Goal: Task Accomplishment & Management: Manage account settings

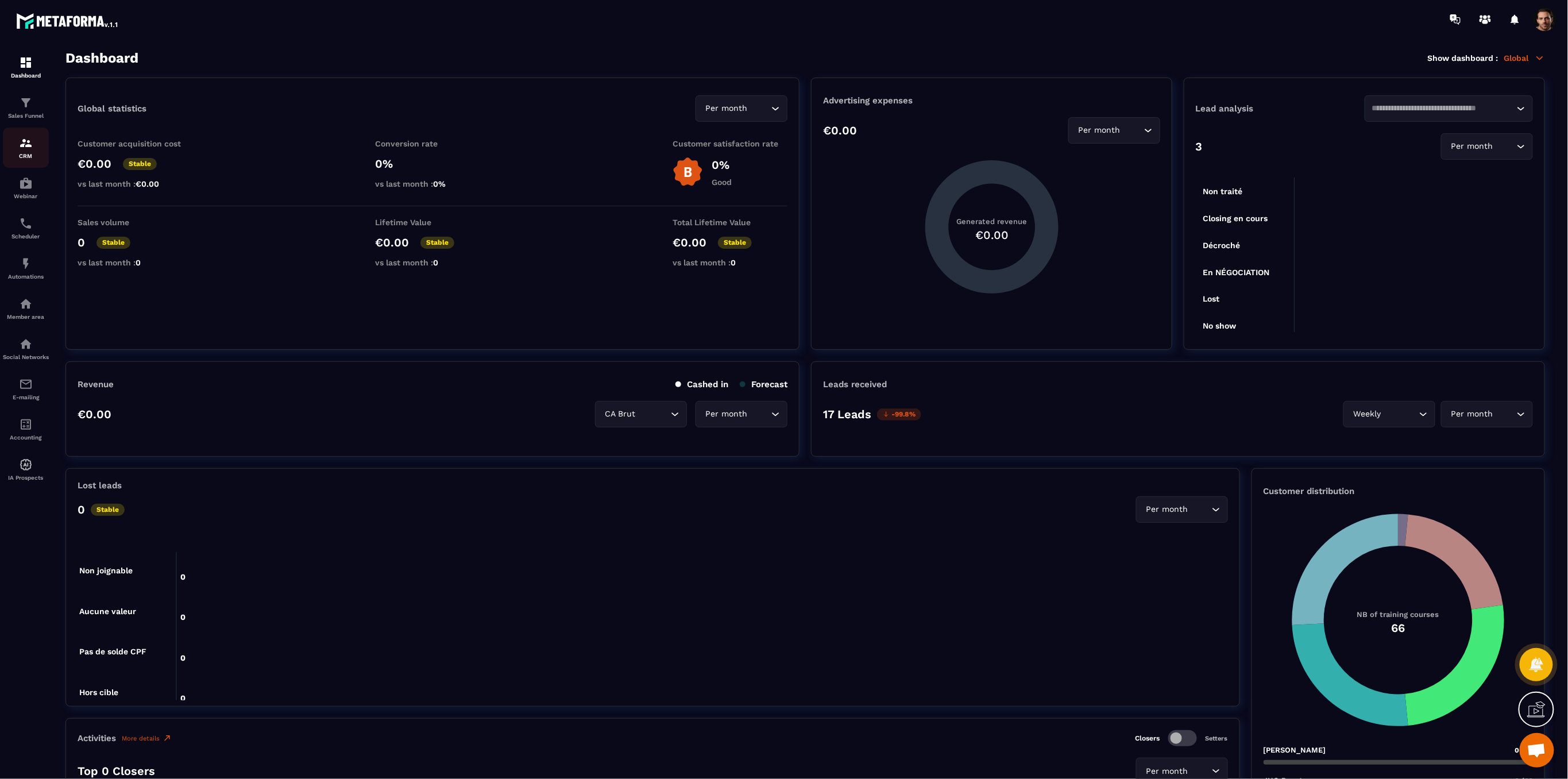
click at [11, 138] on div "CRM" at bounding box center [26, 147] width 46 height 23
click at [16, 147] on div "CRM" at bounding box center [26, 147] width 46 height 23
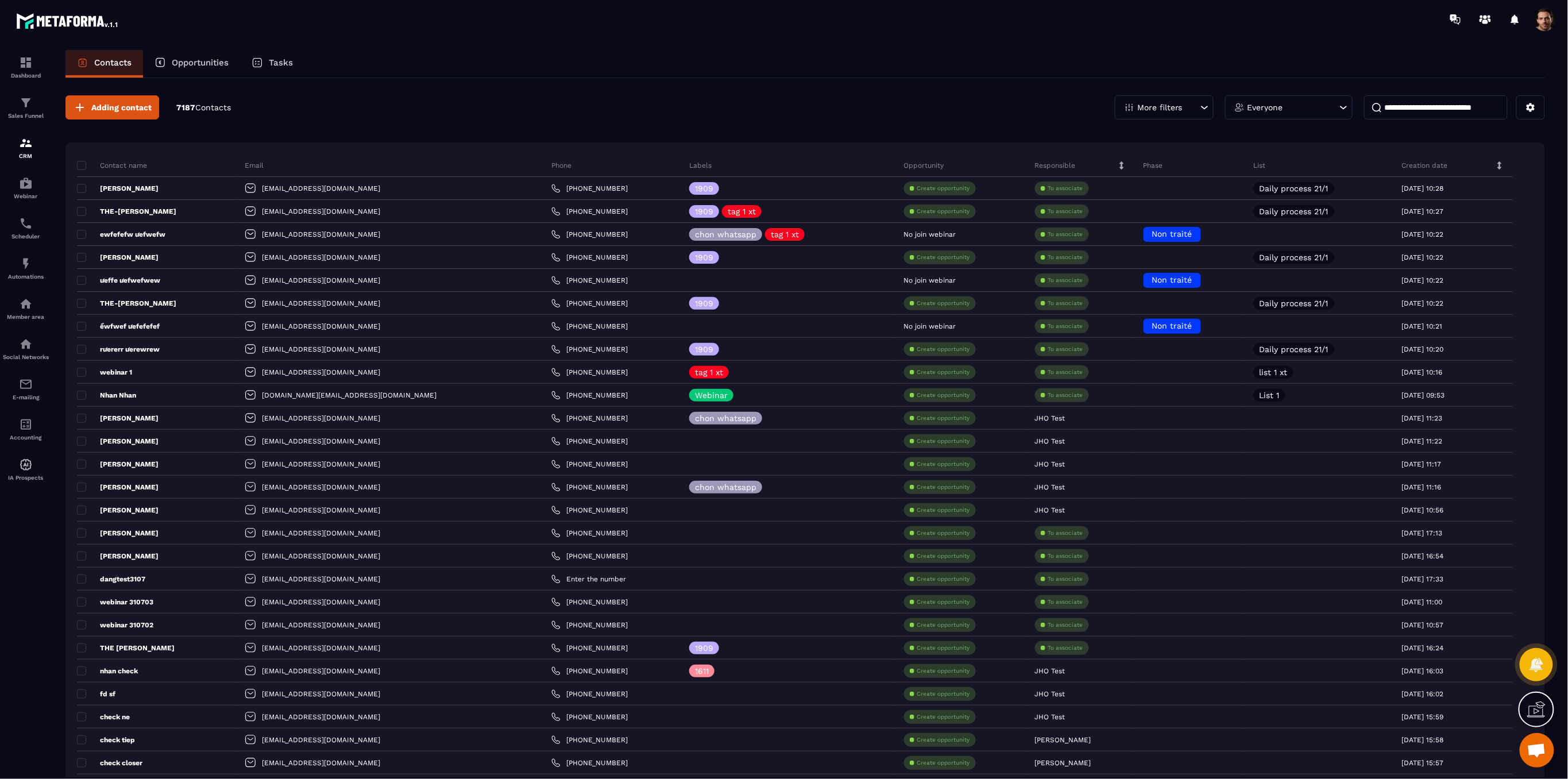
click at [1534, 18] on span at bounding box center [1545, 19] width 23 height 23
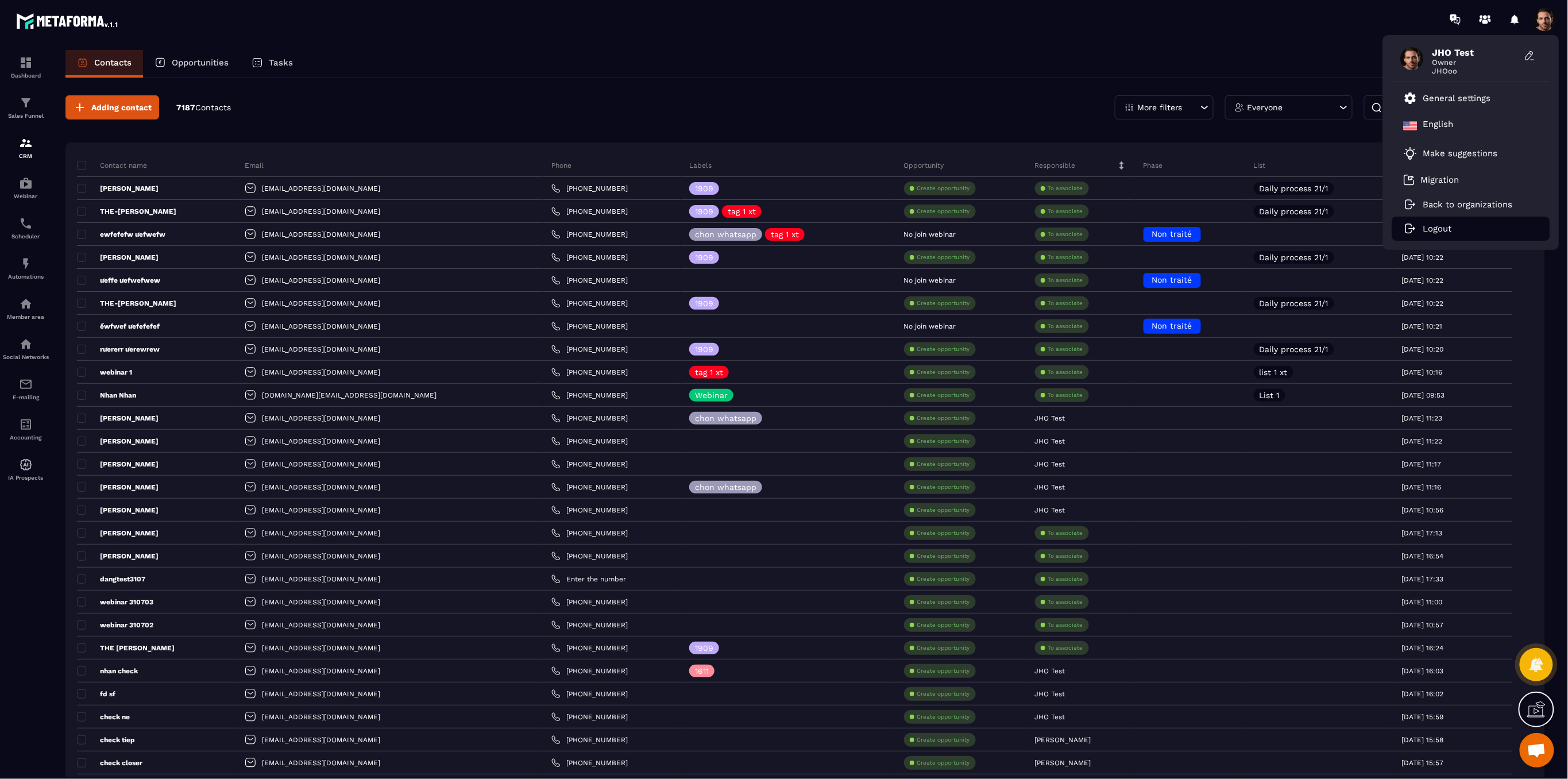
click at [1448, 230] on p "Logout" at bounding box center [1437, 228] width 29 height 10
